Goal: Check status: Check status

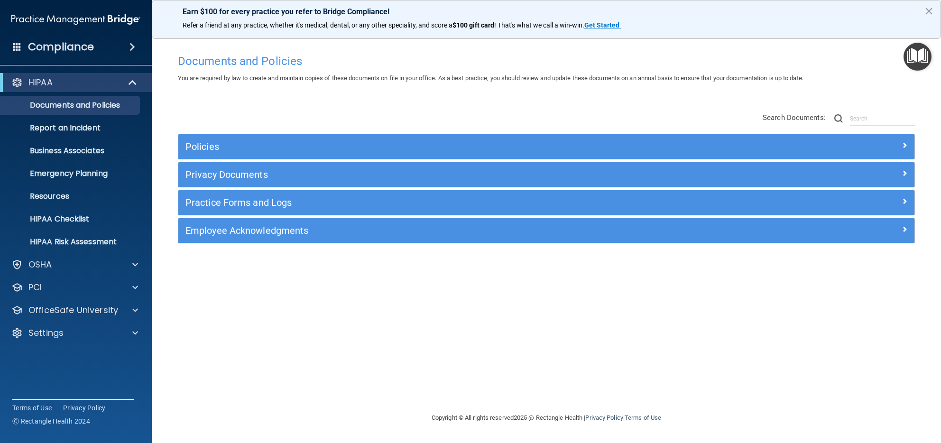
click at [424, 103] on div "Documents and Policies You are required by law to create and maintain copies of…" at bounding box center [546, 230] width 751 height 363
click at [139, 331] on div at bounding box center [134, 332] width 24 height 11
click at [58, 376] on p "My Users" at bounding box center [71, 378] width 130 height 9
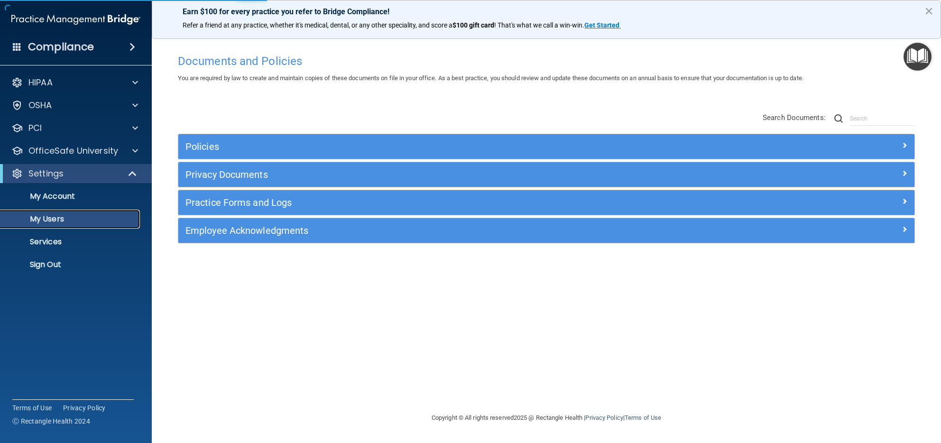
click at [77, 220] on p "My Users" at bounding box center [71, 218] width 130 height 9
click at [74, 223] on p "My Users" at bounding box center [71, 218] width 130 height 9
click at [66, 218] on p "My Users" at bounding box center [71, 218] width 130 height 9
select select "20"
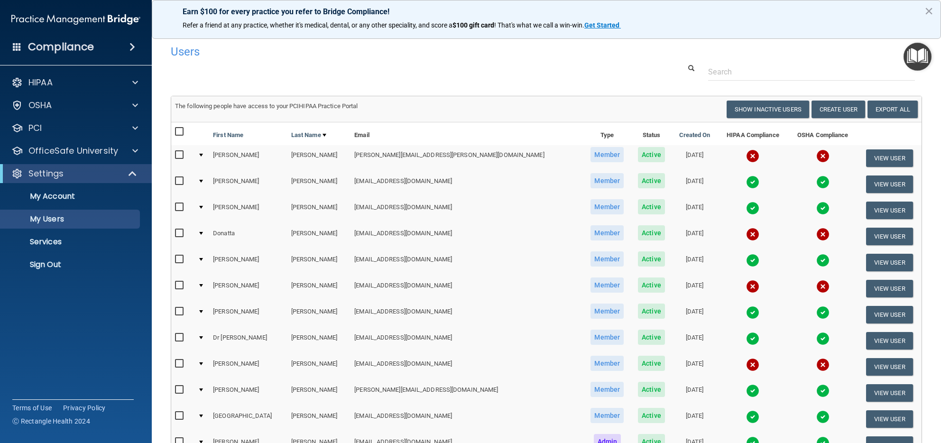
click at [746, 156] on img at bounding box center [752, 155] width 13 height 13
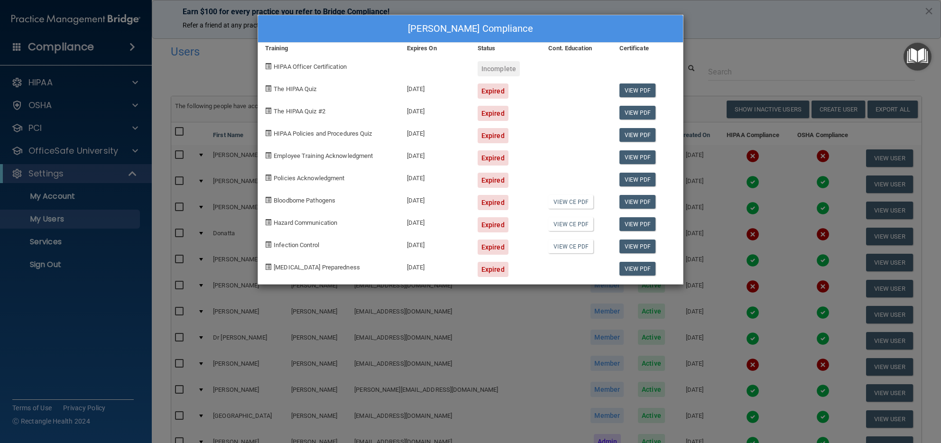
click at [759, 52] on div "[PERSON_NAME] Compliance Training Expires On Status Cont. Education Certificate…" at bounding box center [470, 221] width 941 height 443
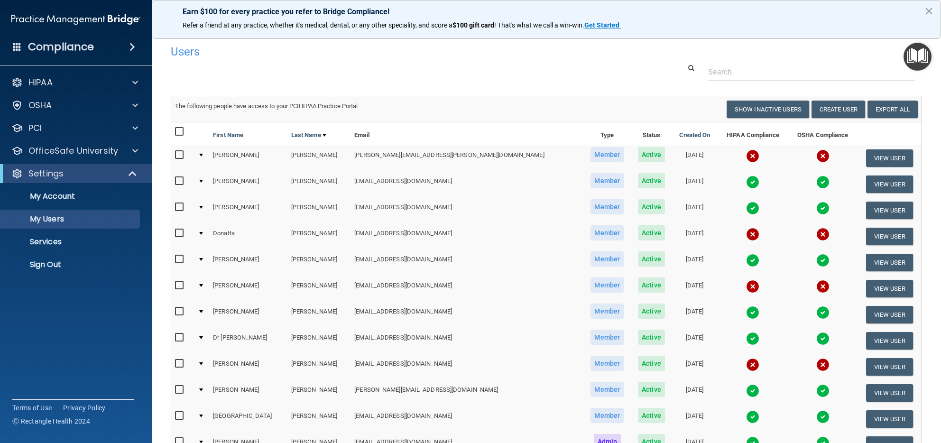
click at [746, 230] on img at bounding box center [752, 234] width 13 height 13
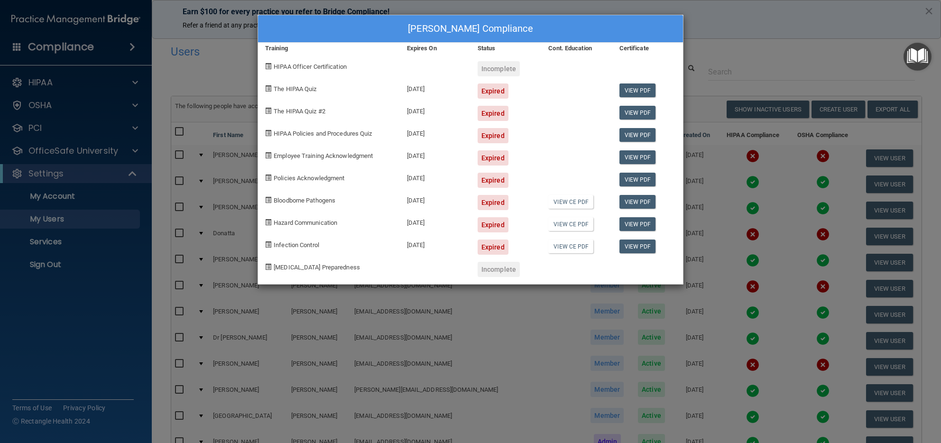
click at [780, 62] on div "[PERSON_NAME] Compliance Training Expires On Status Cont. Education Certificate…" at bounding box center [470, 221] width 941 height 443
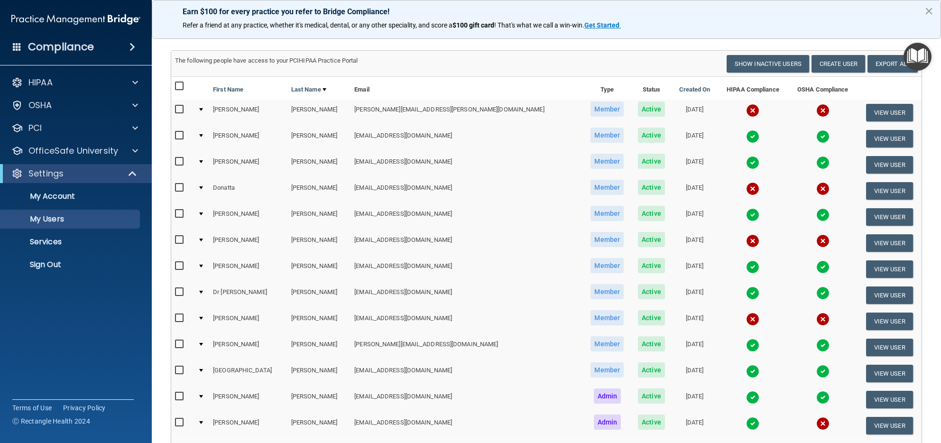
scroll to position [91, 0]
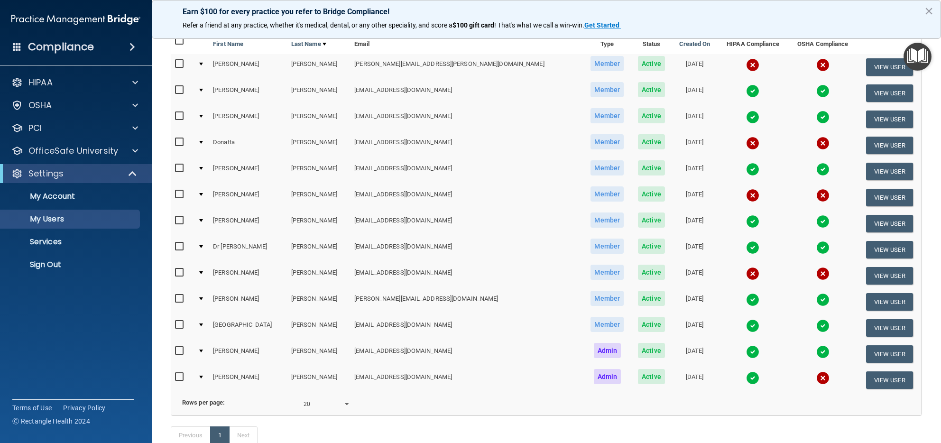
click at [746, 270] on img at bounding box center [752, 273] width 13 height 13
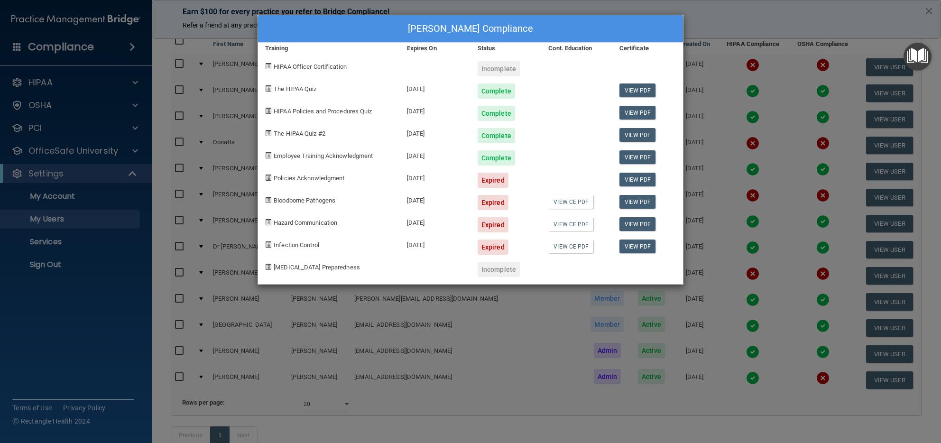
click at [701, 21] on div "[PERSON_NAME] Compliance Training Expires On Status Cont. Education Certificate…" at bounding box center [470, 221] width 941 height 443
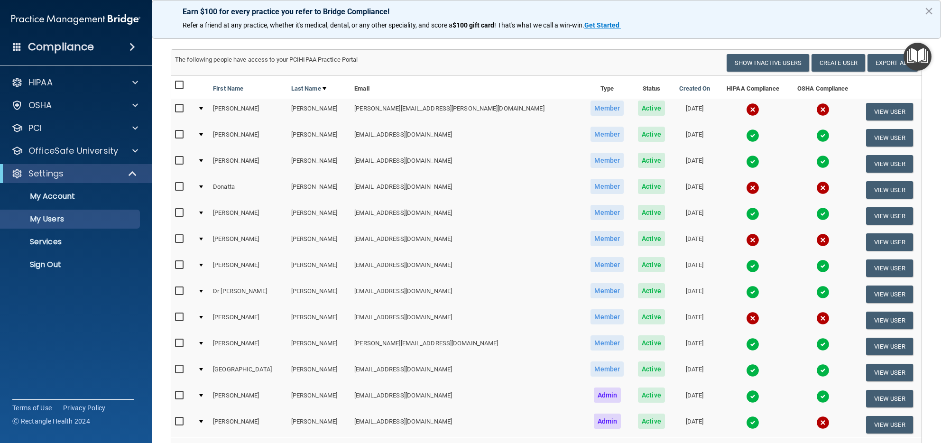
scroll to position [46, 0]
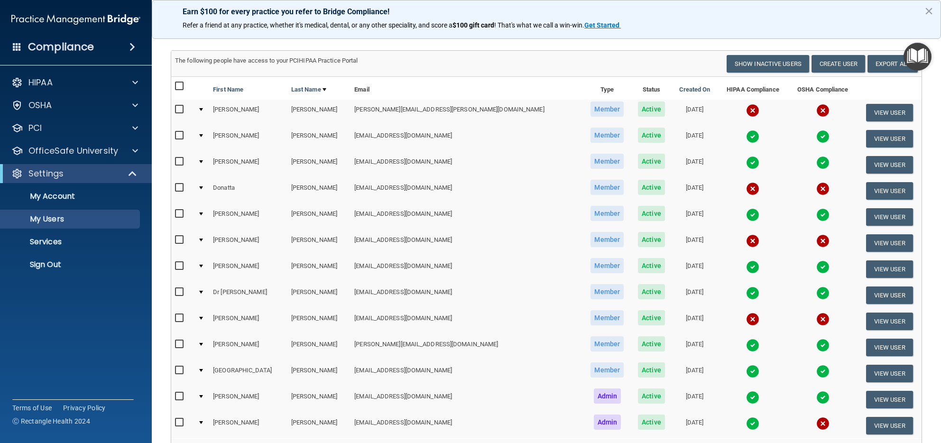
click at [746, 137] on img at bounding box center [752, 136] width 13 height 13
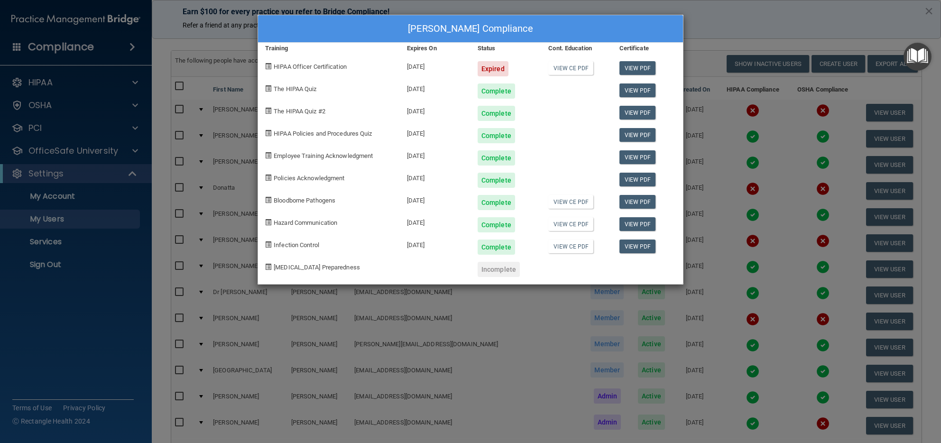
click at [568, 113] on div at bounding box center [576, 110] width 71 height 22
click at [566, 67] on link "View CE PDF" at bounding box center [570, 68] width 45 height 14
click at [564, 105] on div at bounding box center [576, 110] width 71 height 22
click at [703, 33] on div "[PERSON_NAME] Compliance Training Expires On Status Cont. Education Certificate…" at bounding box center [470, 221] width 941 height 443
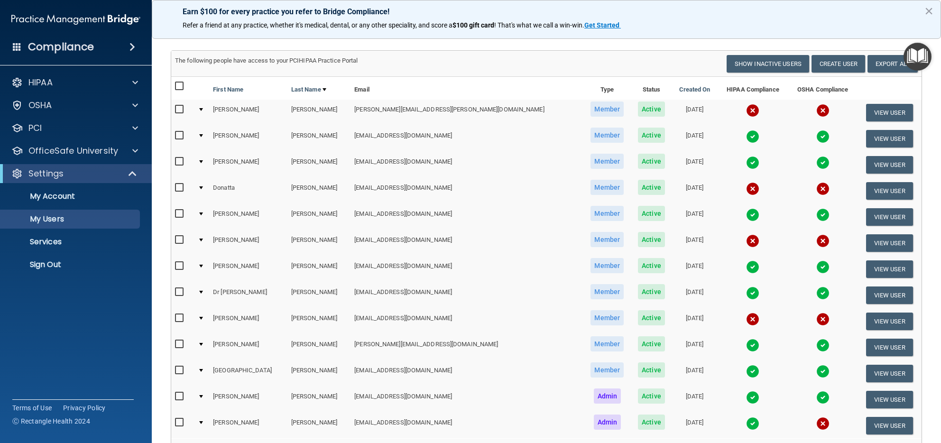
click at [718, 165] on td at bounding box center [753, 165] width 71 height 26
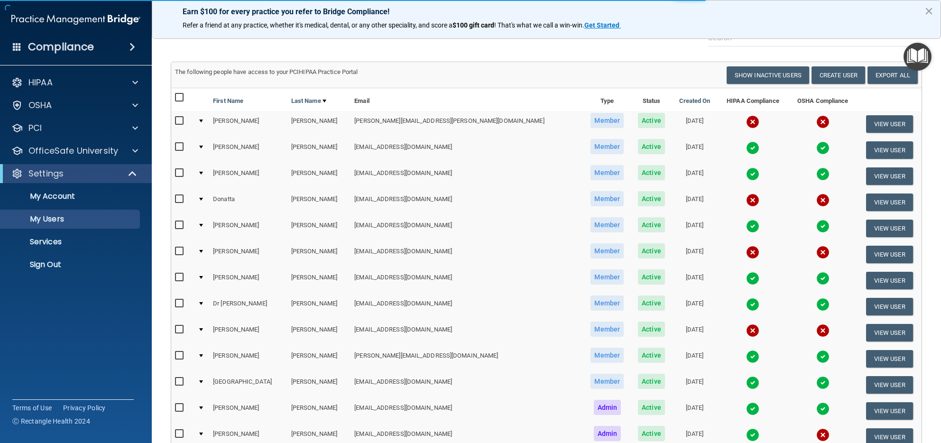
click at [746, 172] on img at bounding box center [752, 173] width 13 height 13
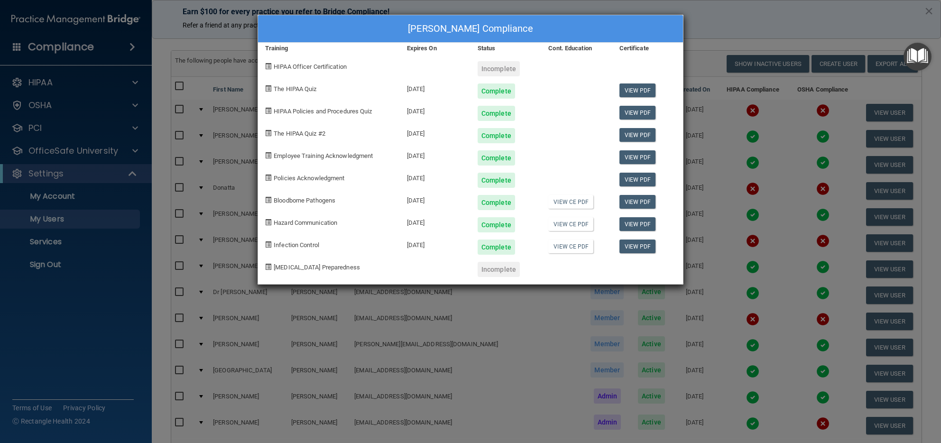
click at [713, 32] on div "[PERSON_NAME] Compliance Training Expires On Status Cont. Education Certificate…" at bounding box center [470, 221] width 941 height 443
click at [696, 36] on div "[PERSON_NAME] Compliance Training Expires On Status Cont. Education Certificate…" at bounding box center [470, 221] width 941 height 443
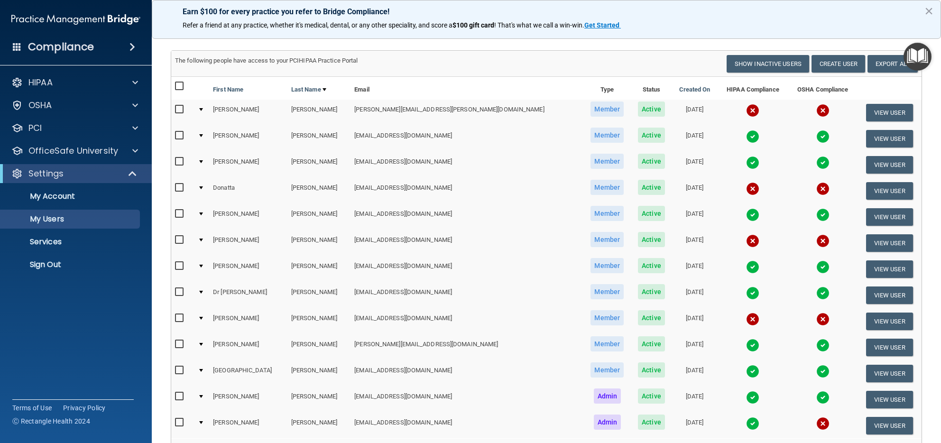
click at [746, 214] on img at bounding box center [752, 214] width 13 height 13
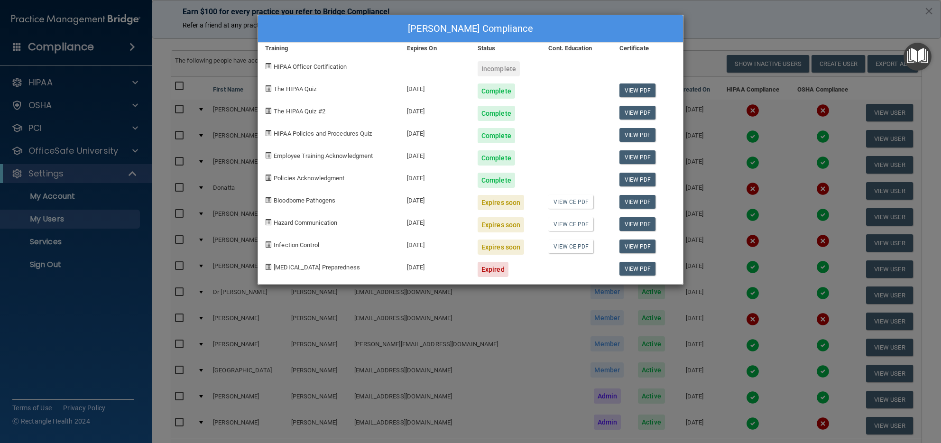
click at [724, 26] on div "[PERSON_NAME] Compliance Training Expires On Status Cont. Education Certificate…" at bounding box center [470, 221] width 941 height 443
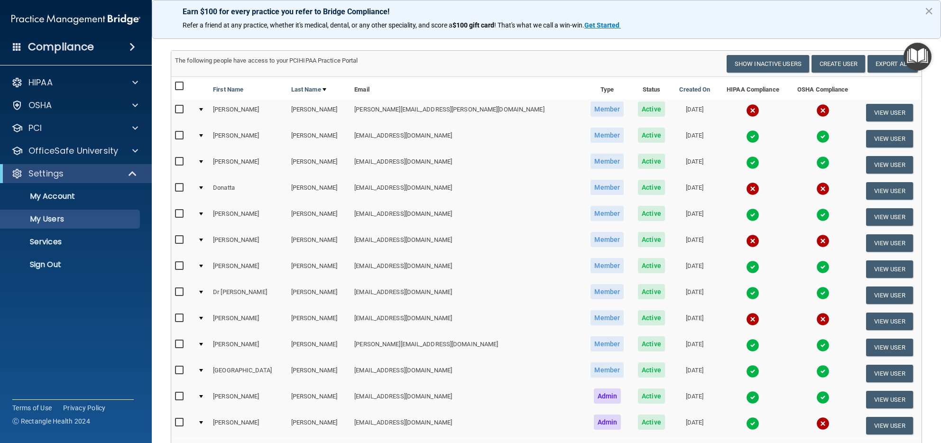
click at [746, 266] on img at bounding box center [752, 266] width 13 height 13
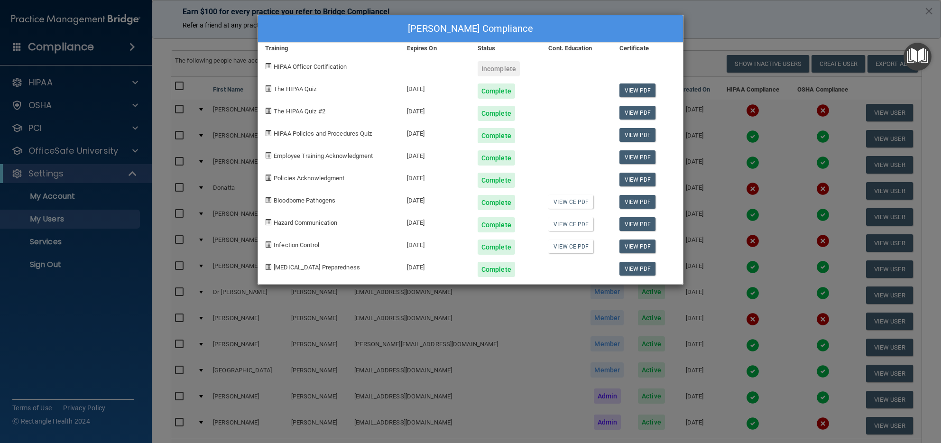
click at [716, 32] on div "[PERSON_NAME] Compliance Training Expires On Status Cont. Education Certificate…" at bounding box center [470, 221] width 941 height 443
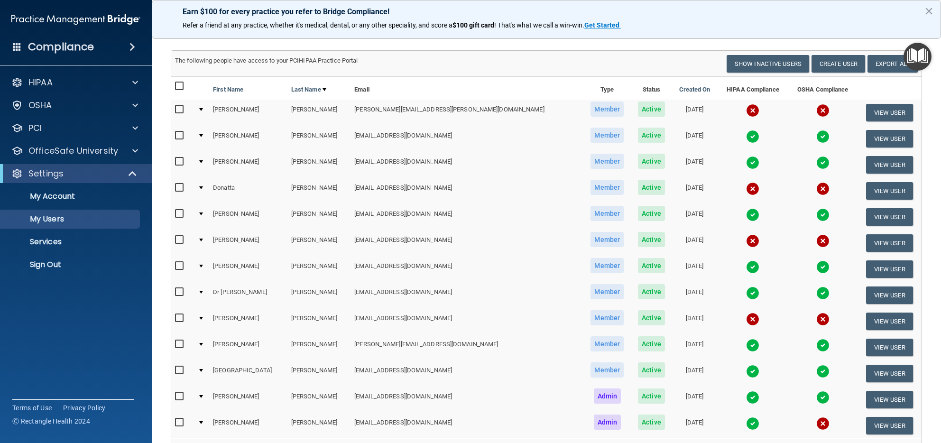
click at [746, 292] on img at bounding box center [752, 293] width 13 height 13
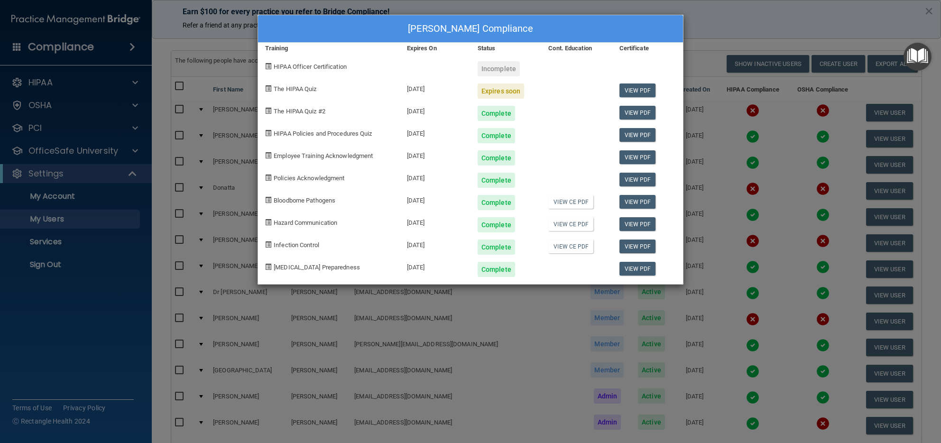
click at [730, 21] on div "[PERSON_NAME] Compliance Training Expires On Status Cont. Education Certificate…" at bounding box center [470, 221] width 941 height 443
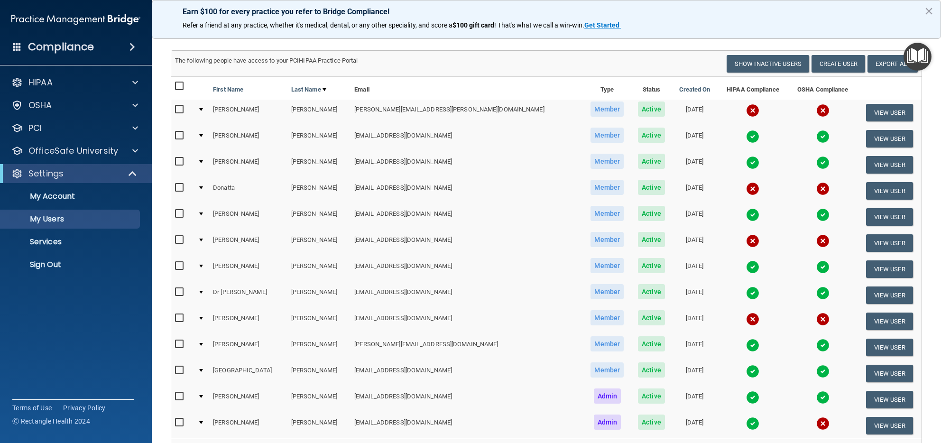
click at [746, 342] on img at bounding box center [752, 345] width 13 height 13
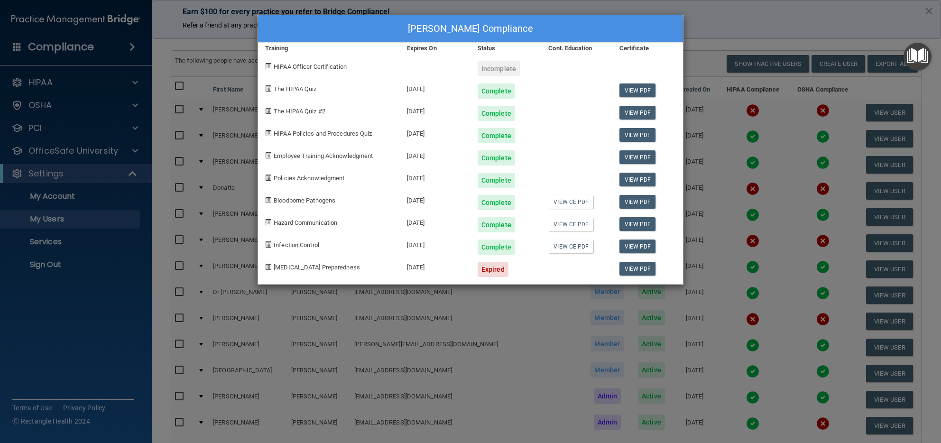
click at [714, 12] on div "[PERSON_NAME] Compliance Training Expires On Status Cont. Education Certificate…" at bounding box center [470, 221] width 941 height 443
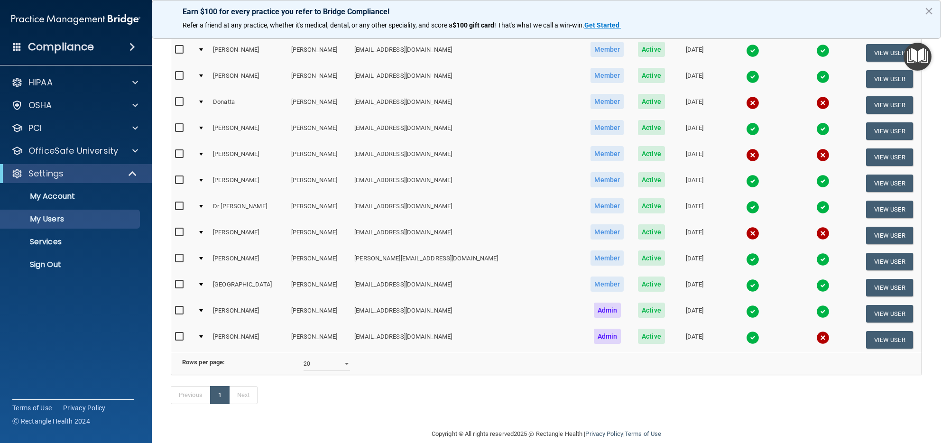
scroll to position [156, 0]
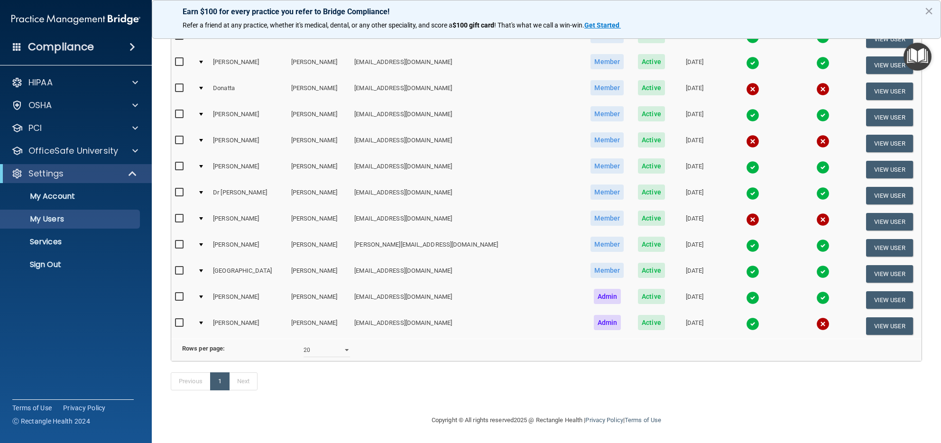
click at [746, 265] on img at bounding box center [752, 271] width 13 height 13
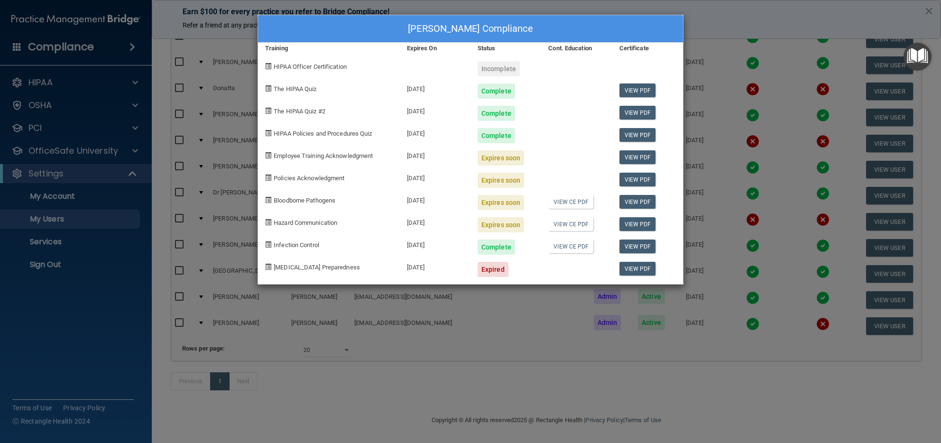
click at [755, 35] on div "[PERSON_NAME] Compliance Training Expires On Status Cont. Education Certificate…" at bounding box center [470, 221] width 941 height 443
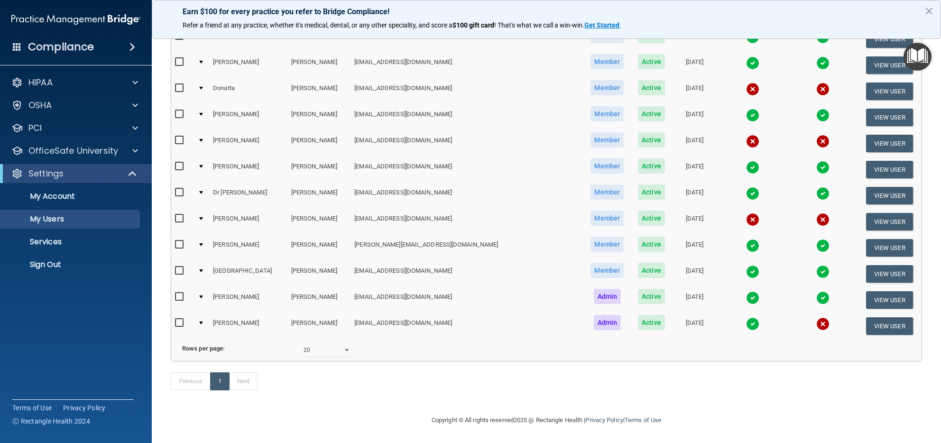
click at [746, 265] on img at bounding box center [752, 271] width 13 height 13
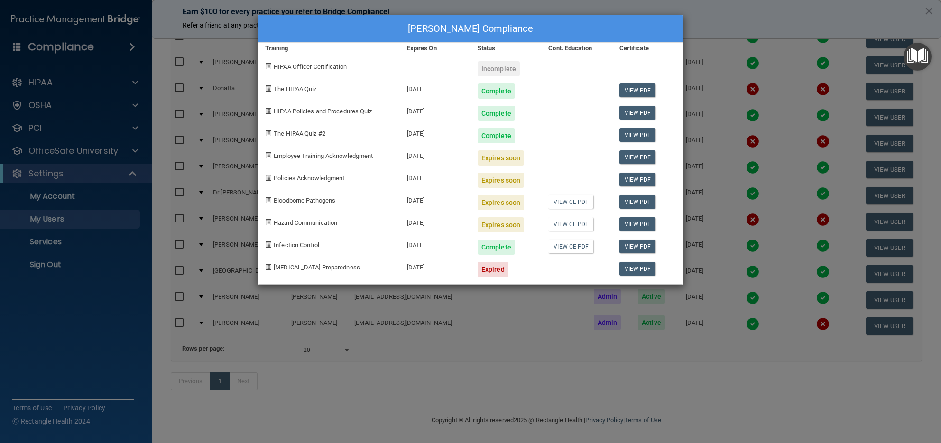
click at [735, 268] on div "[PERSON_NAME] Compliance Training Expires On Status Cont. Education Certificate…" at bounding box center [470, 221] width 941 height 443
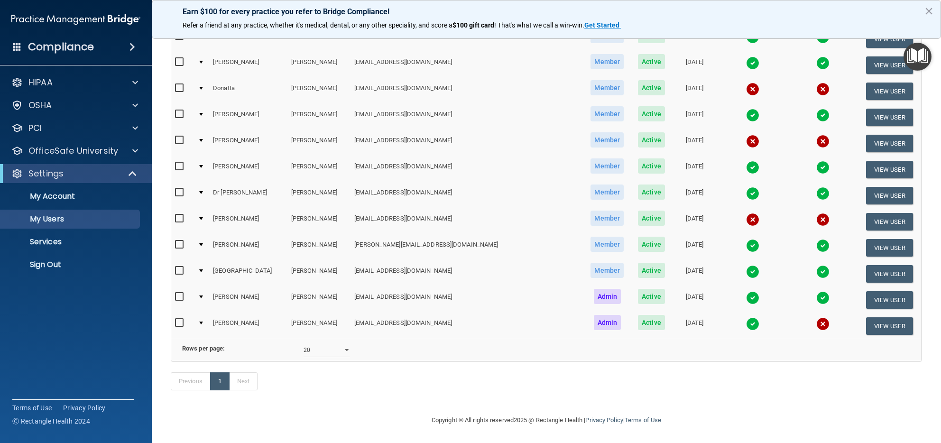
click at [746, 291] on img at bounding box center [752, 297] width 13 height 13
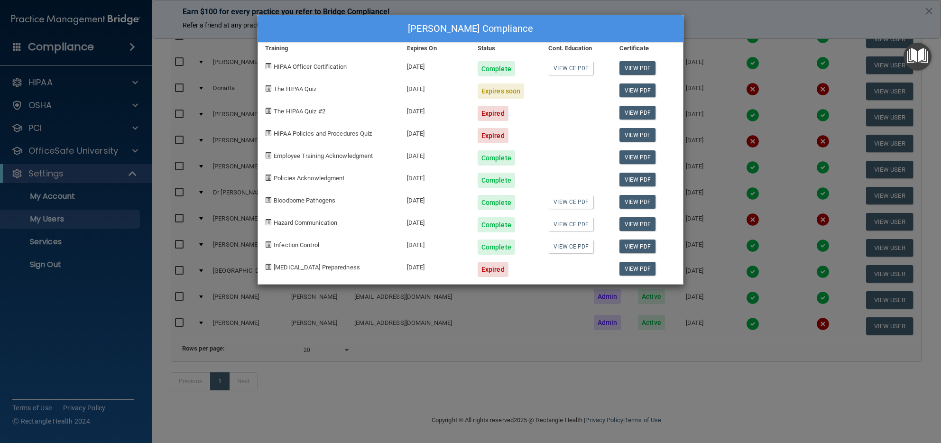
click at [737, 248] on div "[PERSON_NAME] Compliance Training Expires On Status Cont. Education Certificate…" at bounding box center [470, 221] width 941 height 443
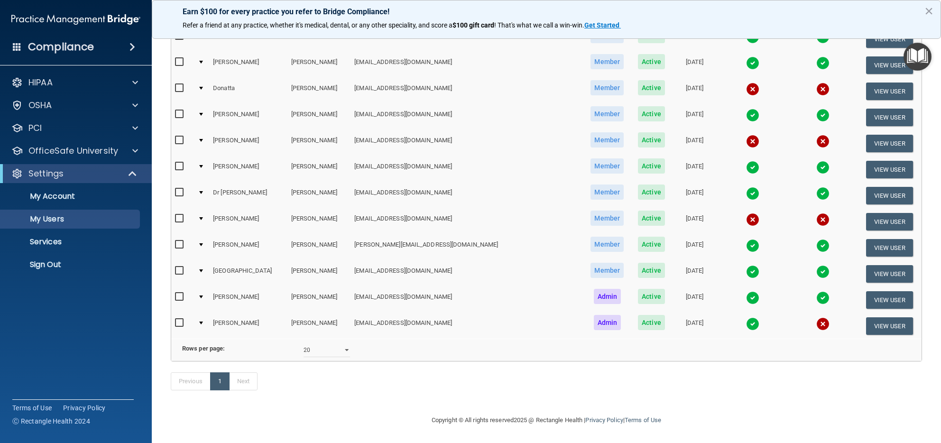
click at [746, 317] on img at bounding box center [752, 323] width 13 height 13
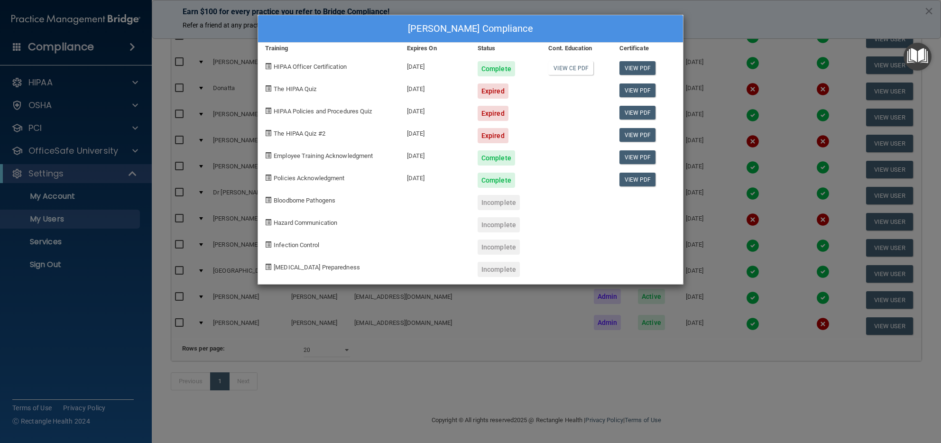
click at [756, 258] on div "[PERSON_NAME] Compliance Training Expires On Status Cont. Education Certificate…" at bounding box center [470, 221] width 941 height 443
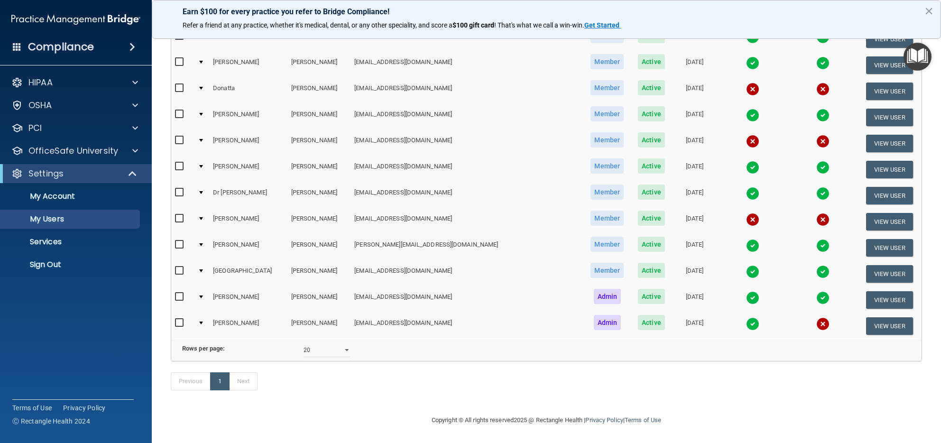
scroll to position [0, 0]
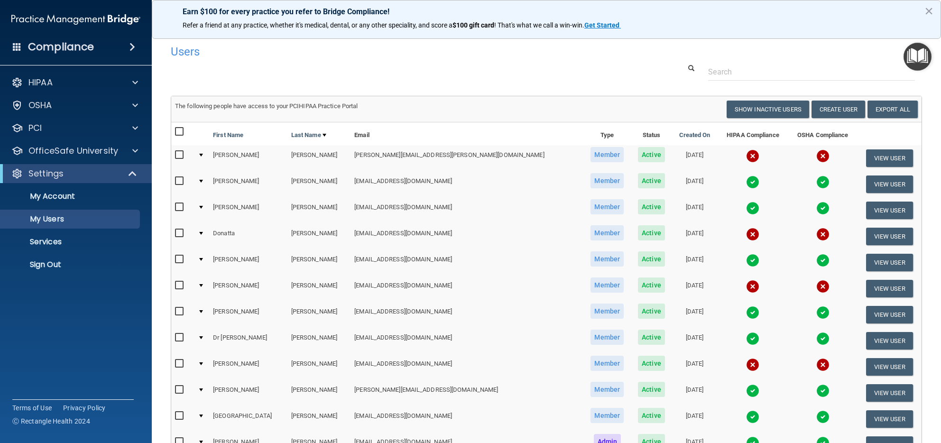
click at [408, 50] on h4 "Users" at bounding box center [387, 52] width 433 height 12
